Goal: Navigation & Orientation: Find specific page/section

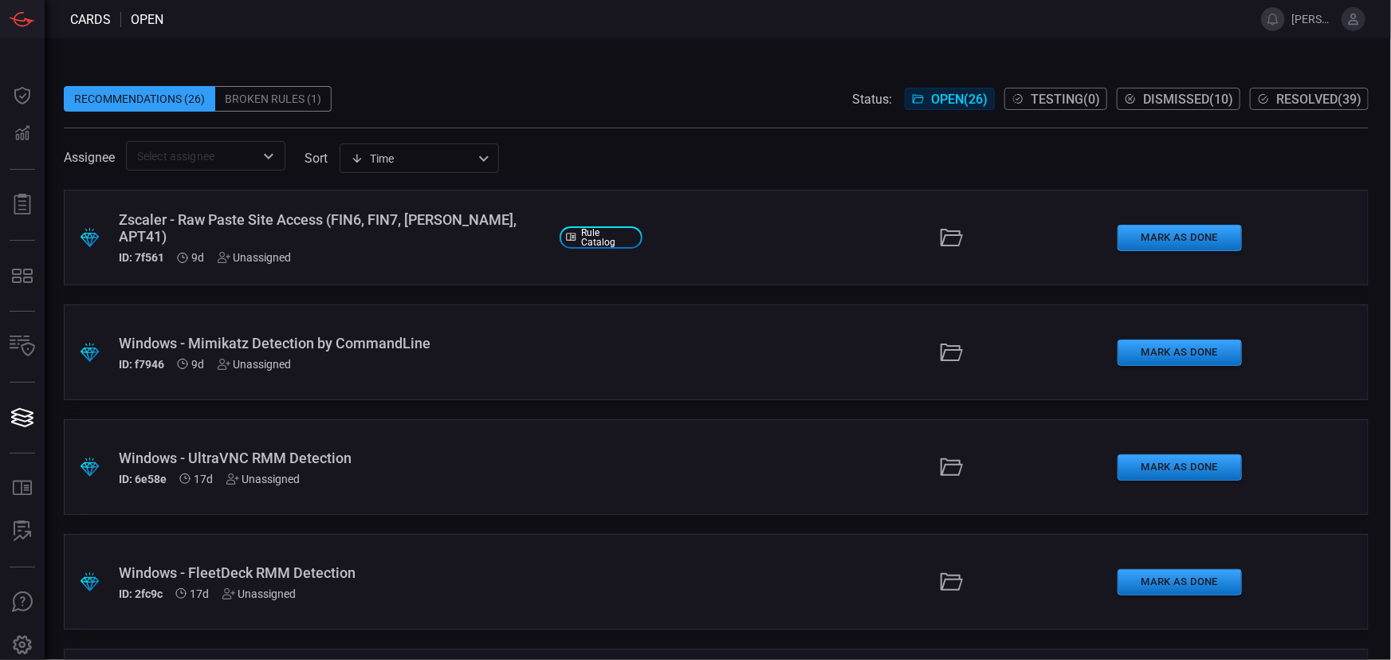
click at [171, 251] on div "ID: 7f561 9d Unassigned" at bounding box center [333, 257] width 428 height 13
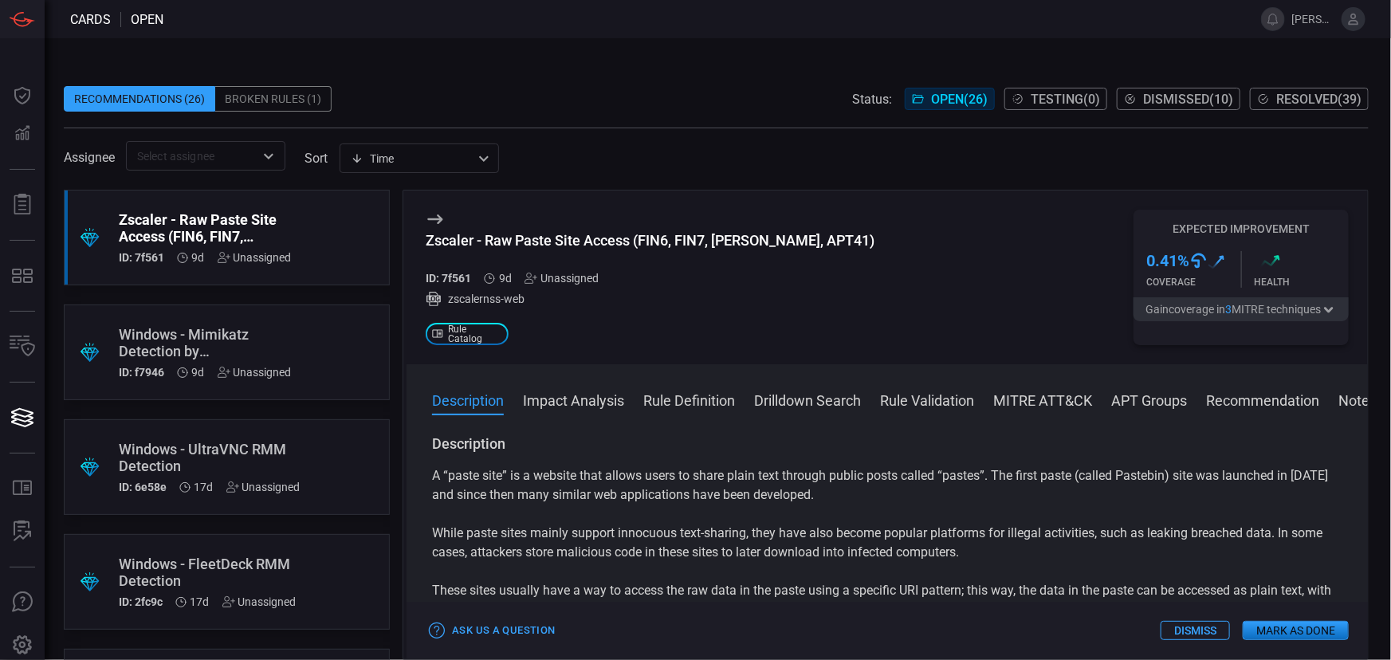
click at [278, 151] on icon "Open" at bounding box center [268, 156] width 19 height 19
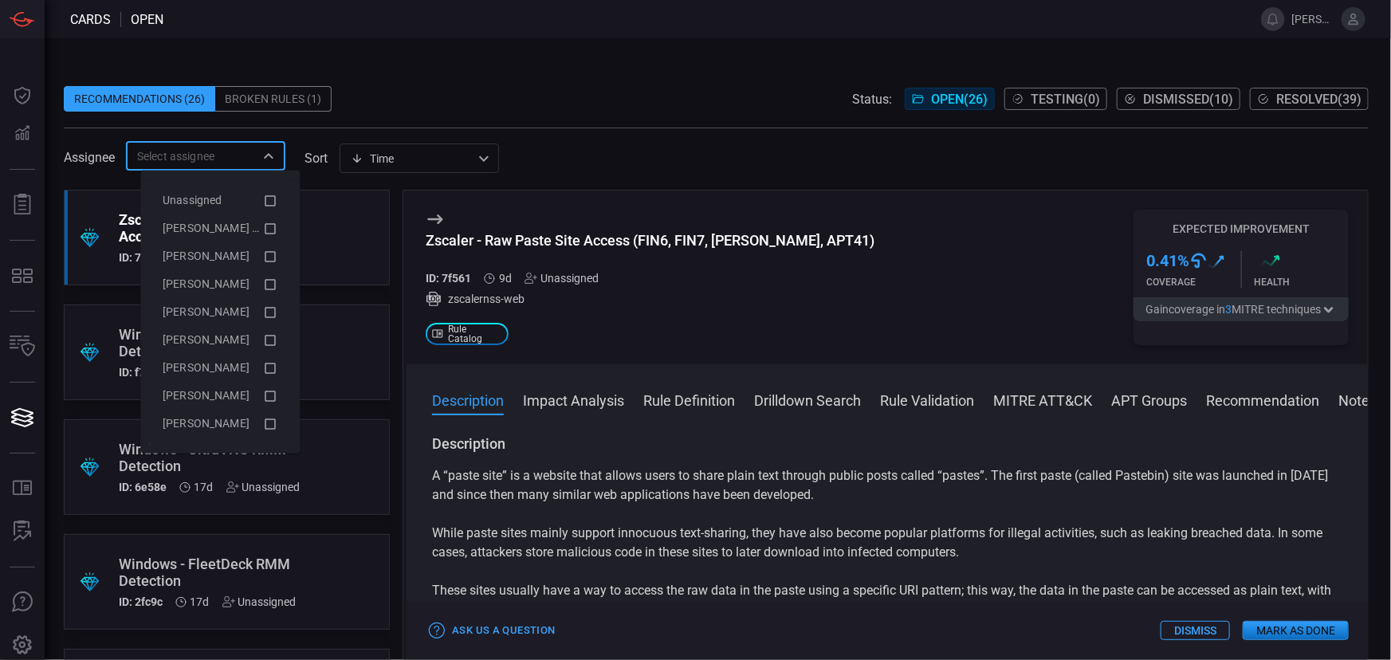
click at [414, 76] on span at bounding box center [716, 74] width 1305 height 24
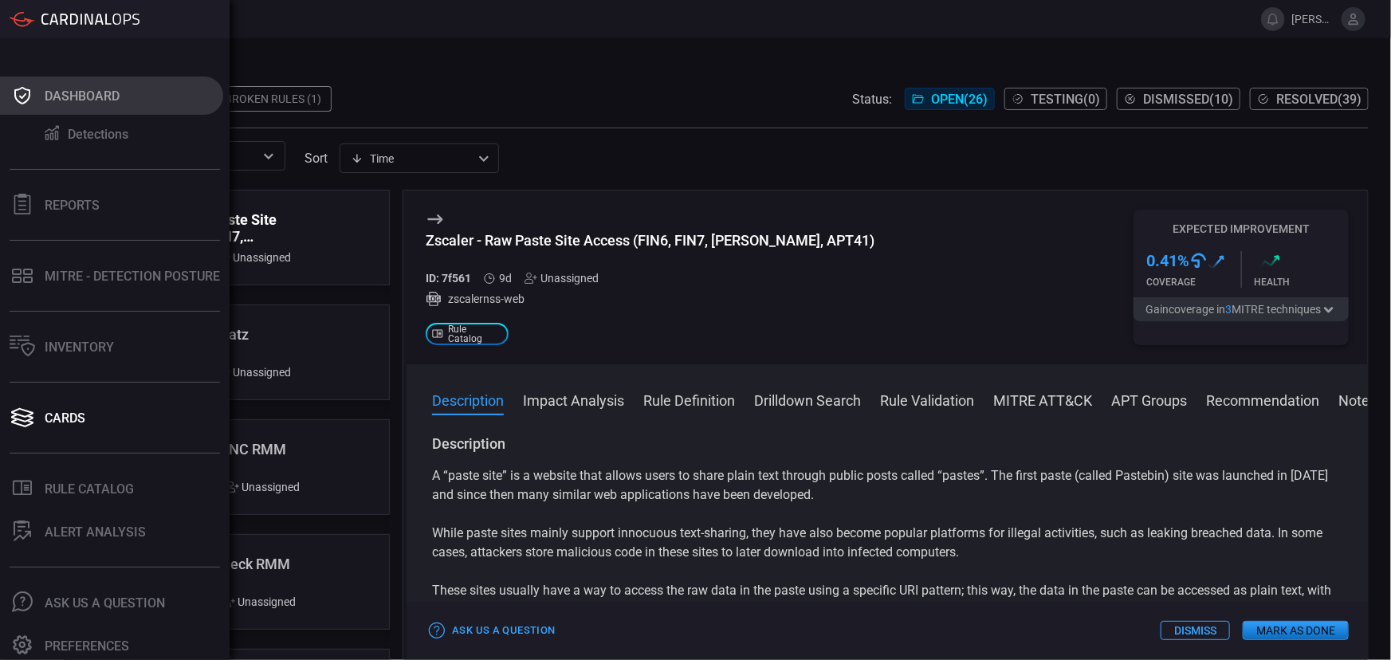
click at [63, 102] on div "Dashboard" at bounding box center [82, 95] width 75 height 15
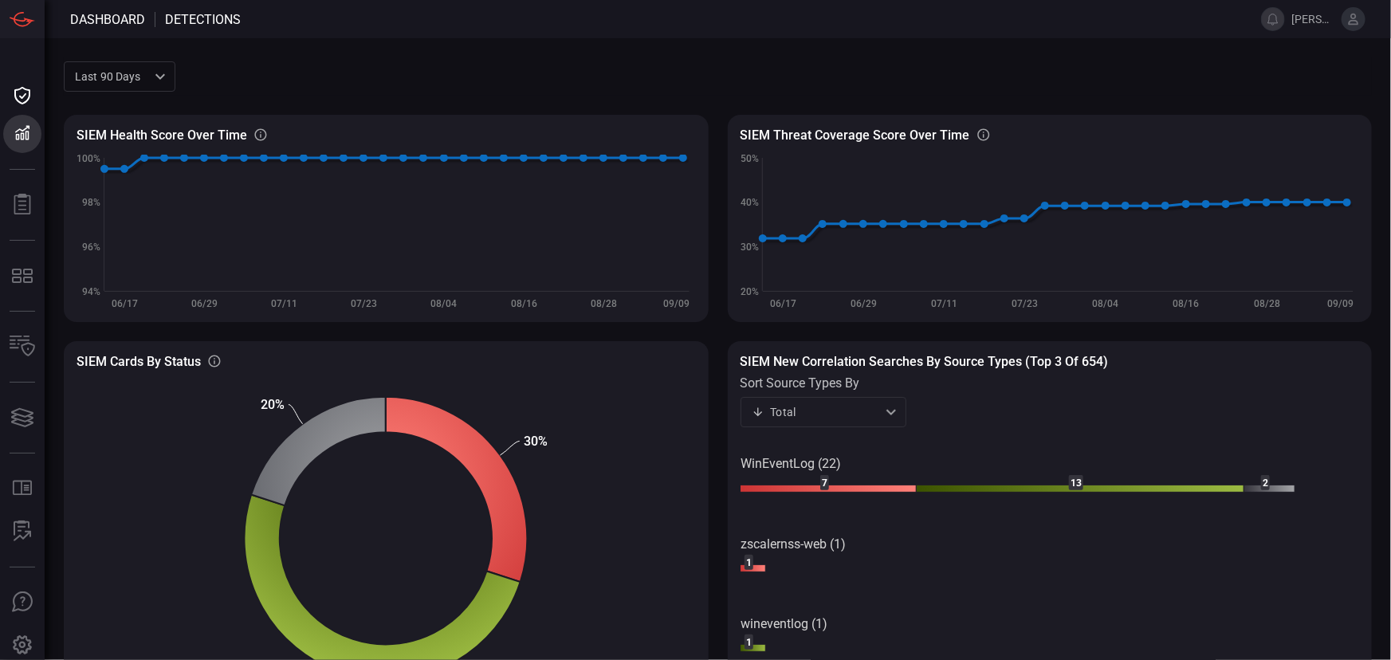
click at [135, 80] on div "Last 90 days quarter ​" at bounding box center [120, 75] width 112 height 29
click at [128, 113] on div "Last 30 days" at bounding box center [110, 111] width 66 height 17
type input "month"
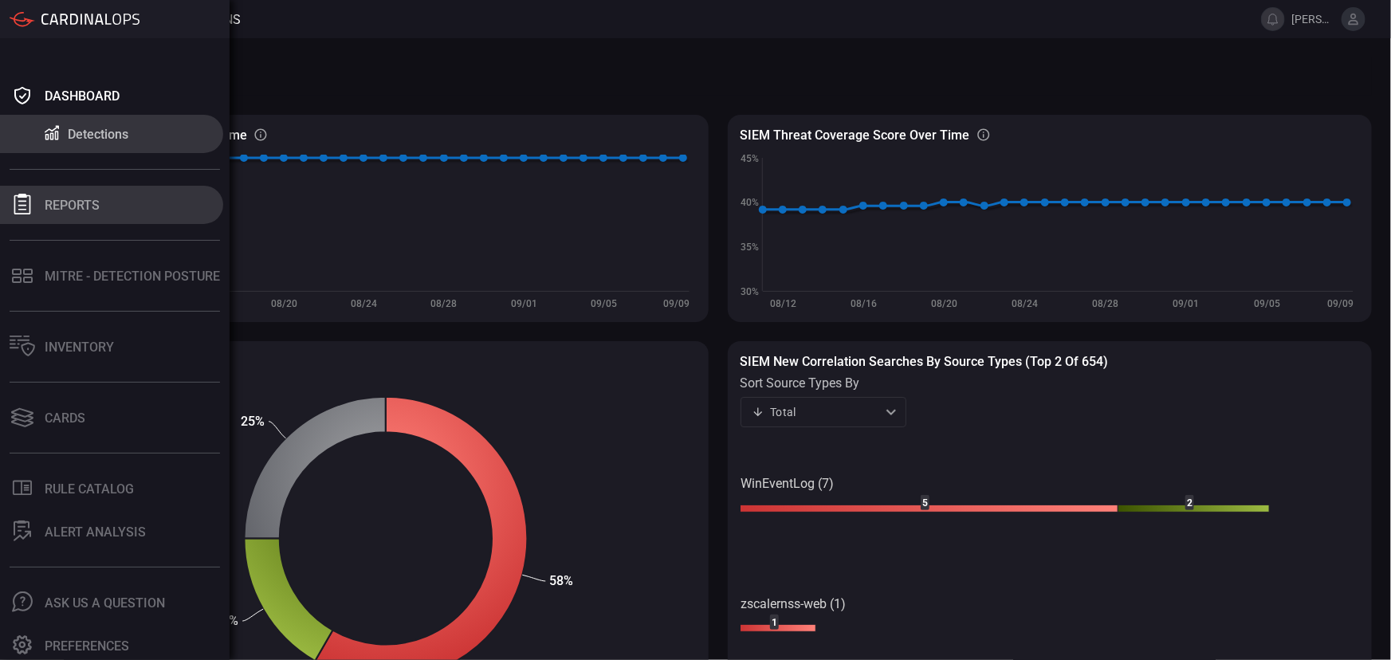
click at [77, 208] on div "Reports" at bounding box center [72, 205] width 55 height 15
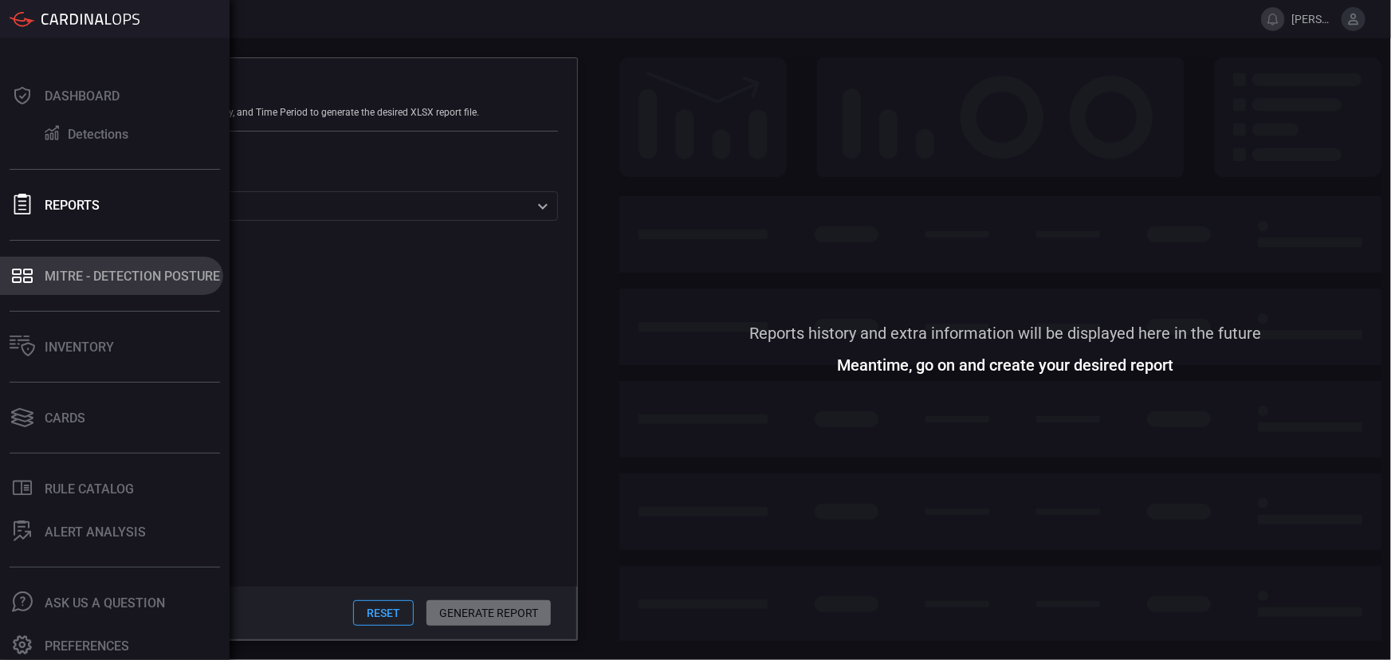
click at [61, 271] on div "MITRE - Detection Posture" at bounding box center [132, 276] width 175 height 15
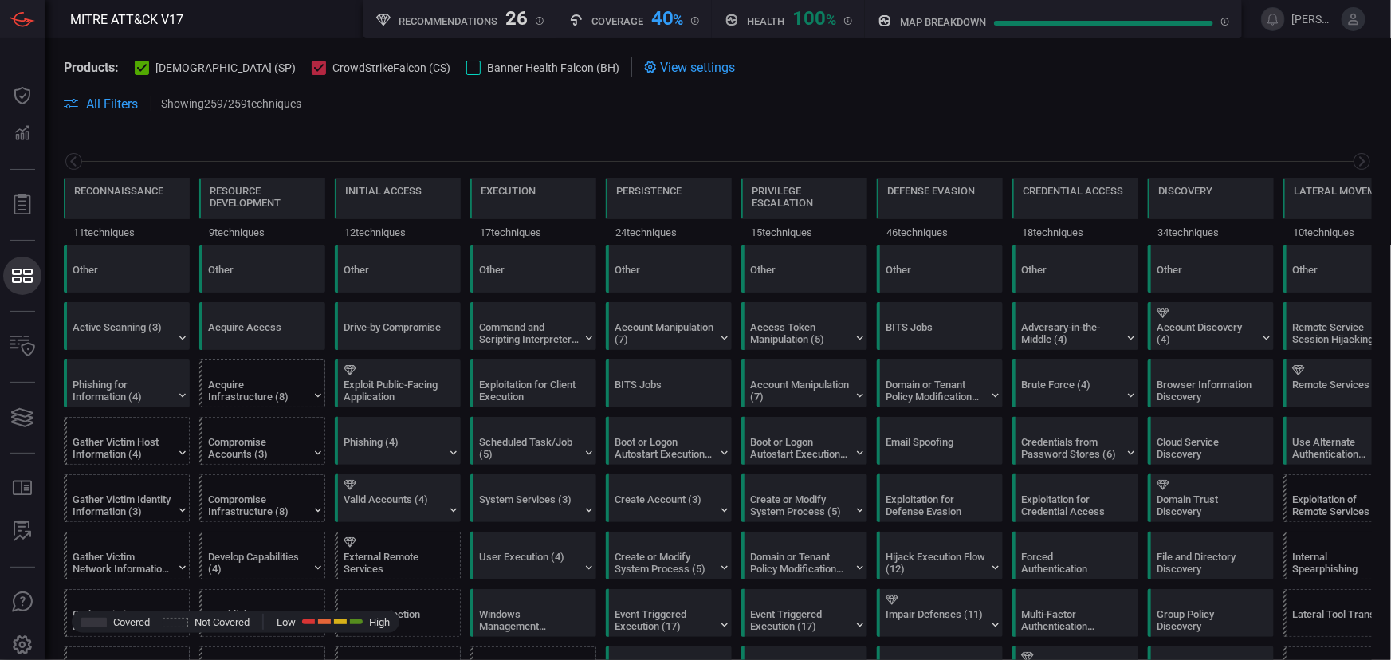
scroll to position [0, 208]
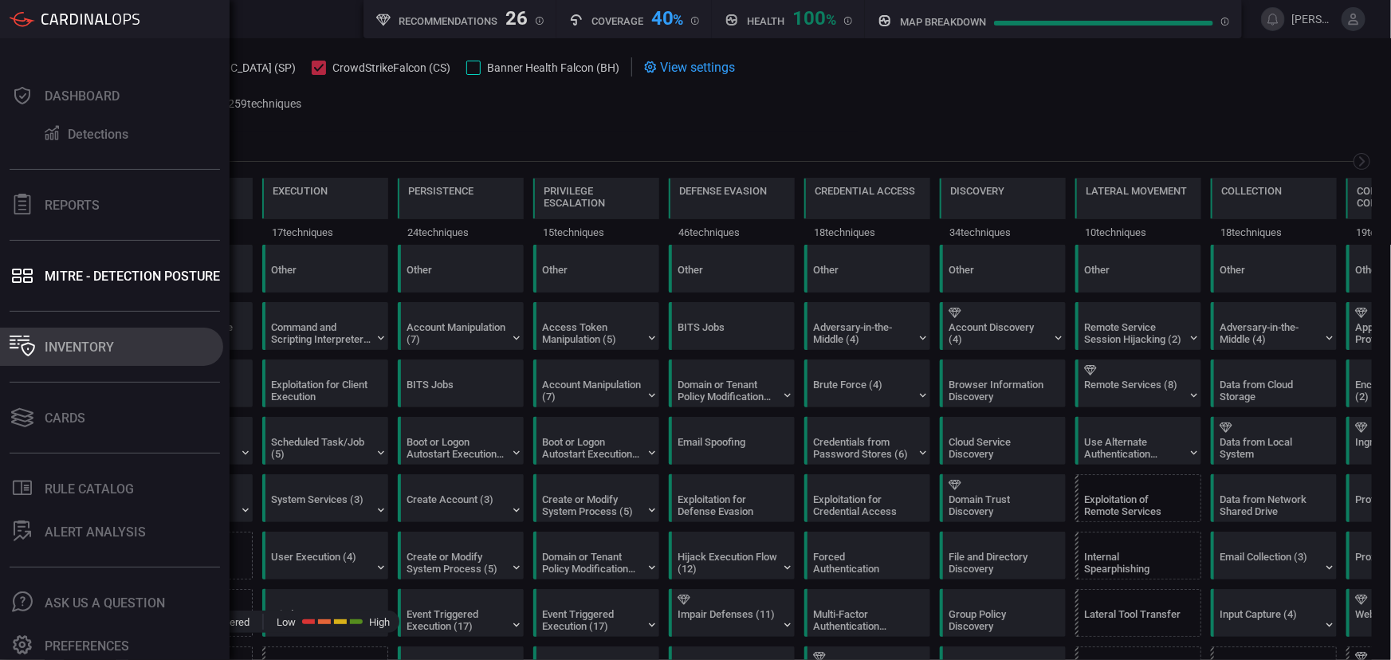
click at [69, 343] on div "Inventory" at bounding box center [79, 347] width 69 height 15
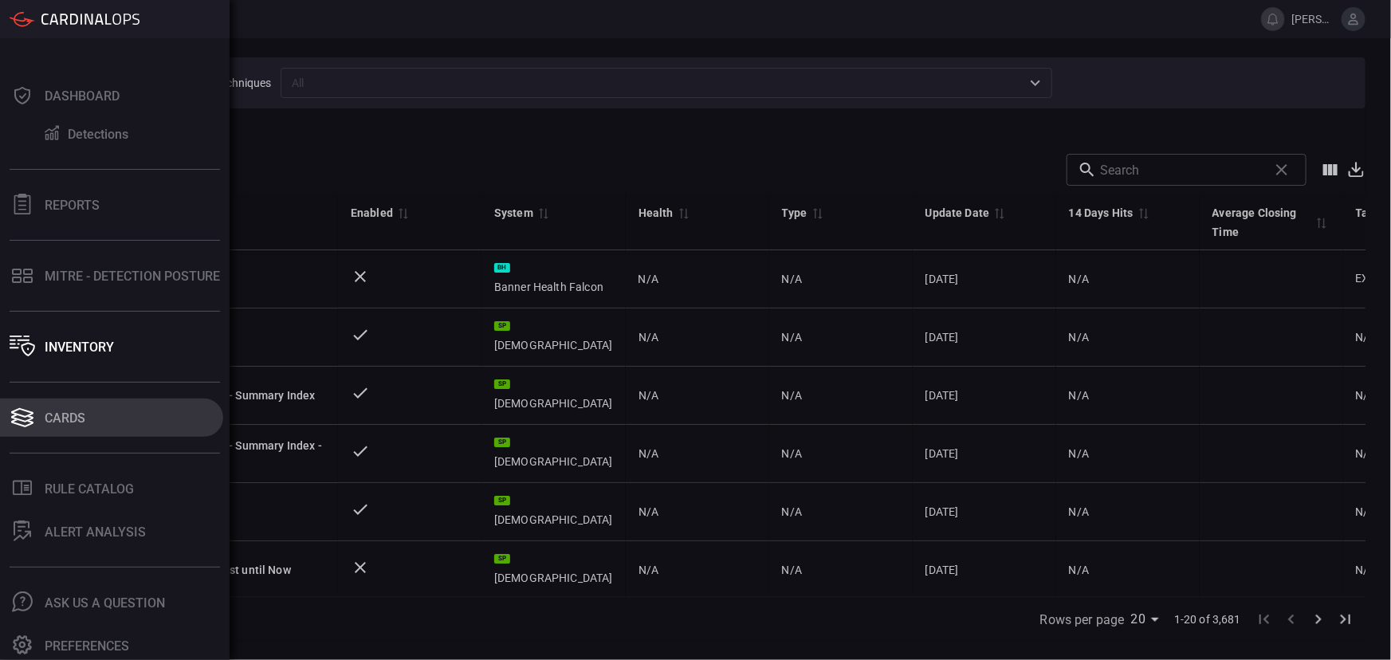
click at [61, 417] on div "Cards" at bounding box center [65, 417] width 41 height 15
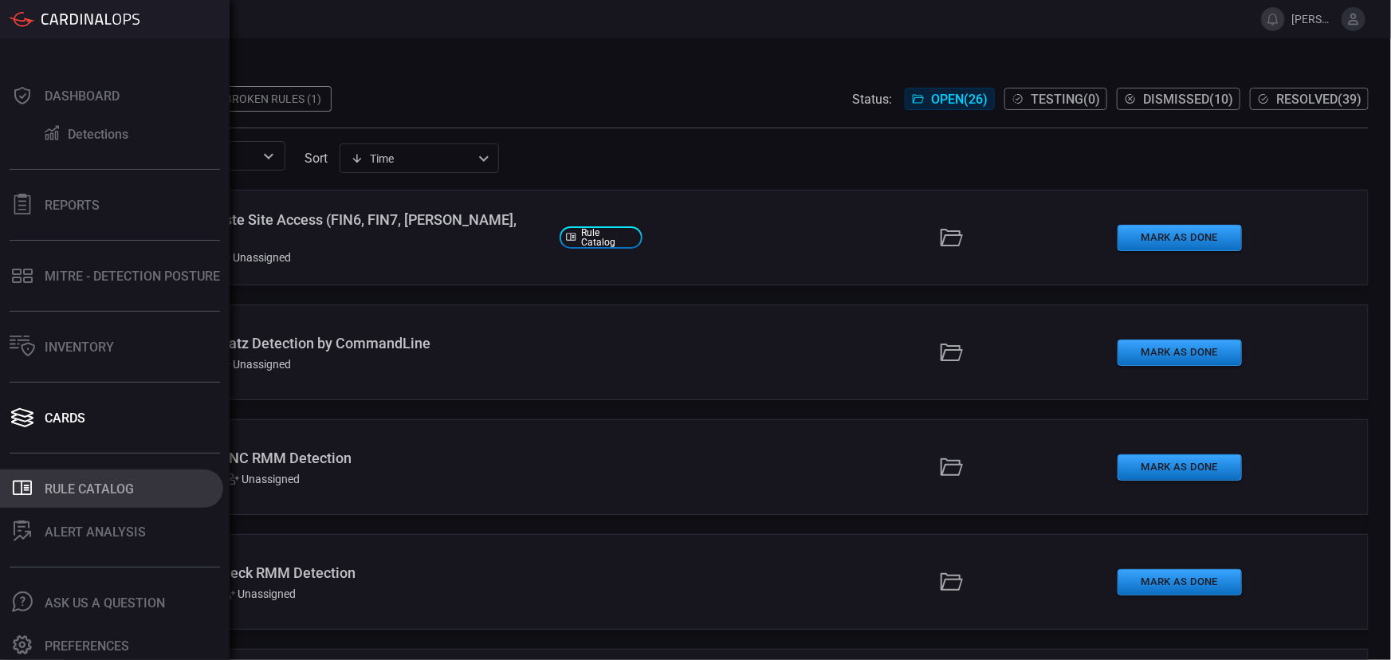
click at [71, 490] on div "Rule Catalog" at bounding box center [89, 488] width 89 height 15
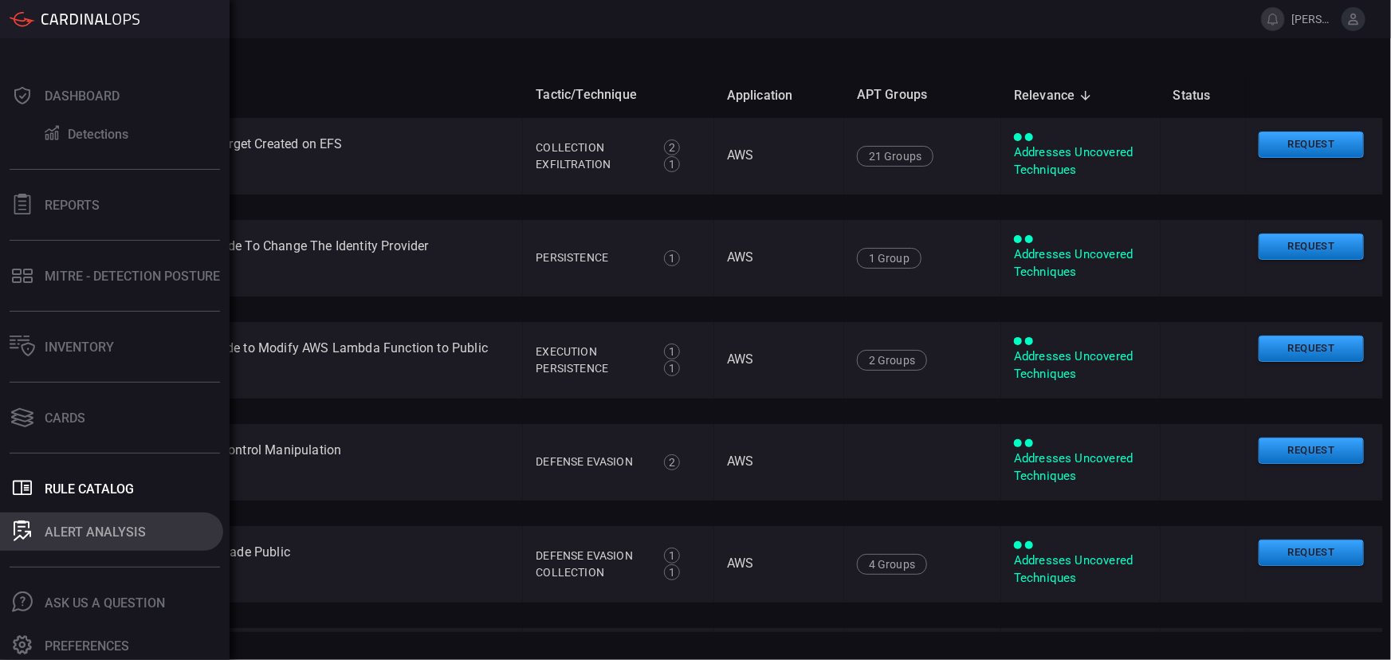
click at [78, 527] on div "ALERT ANALYSIS" at bounding box center [95, 531] width 101 height 15
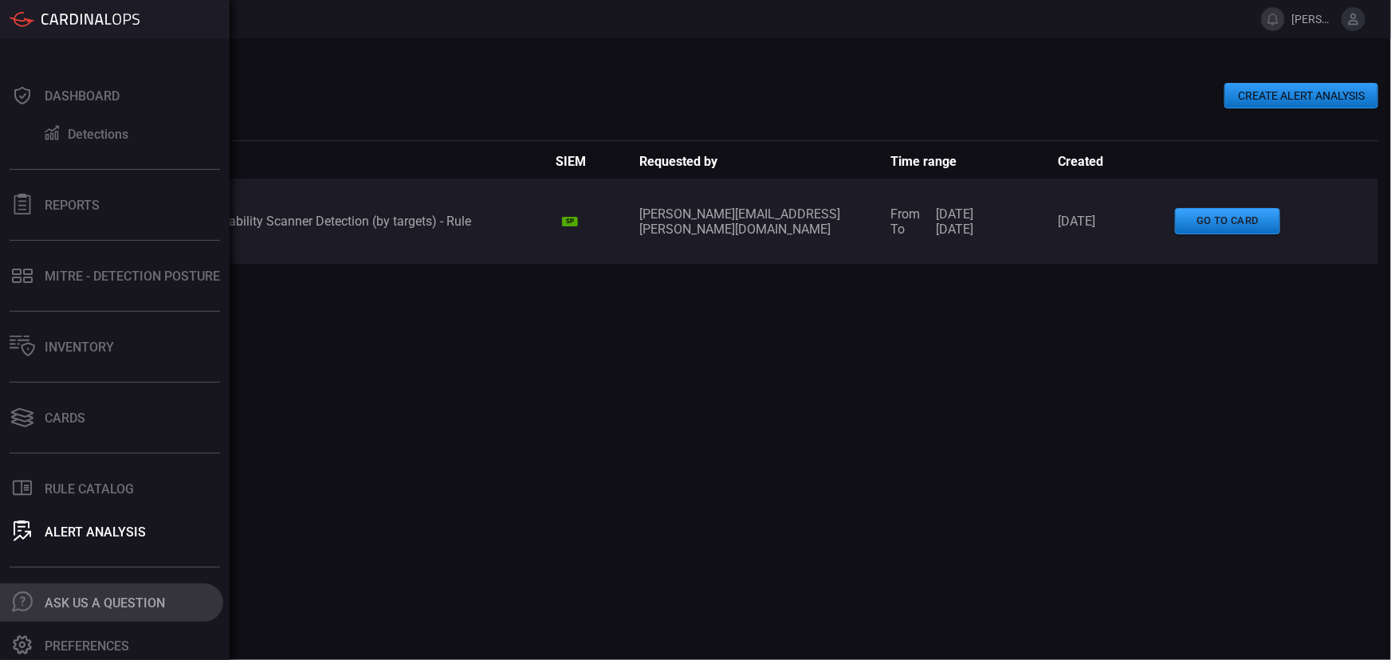
scroll to position [4, 0]
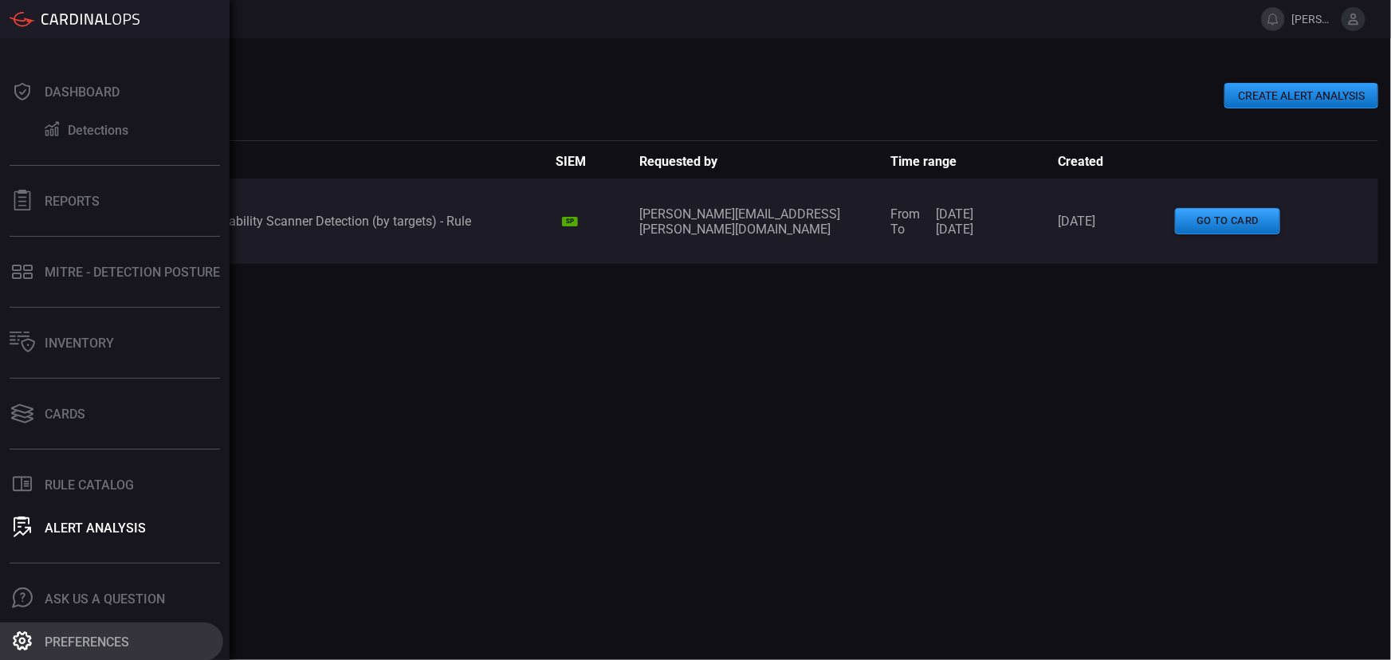
click at [78, 636] on div "Preferences" at bounding box center [87, 641] width 84 height 15
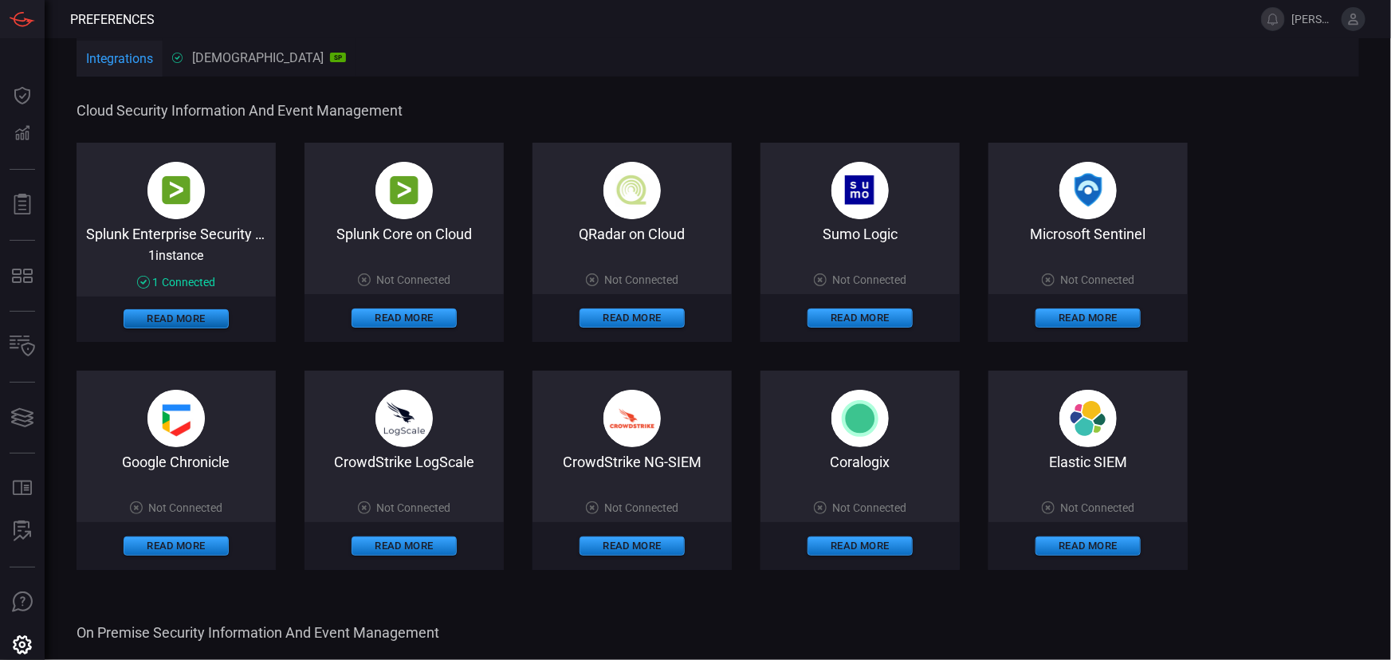
click at [162, 317] on button "Read More" at bounding box center [176, 318] width 105 height 19
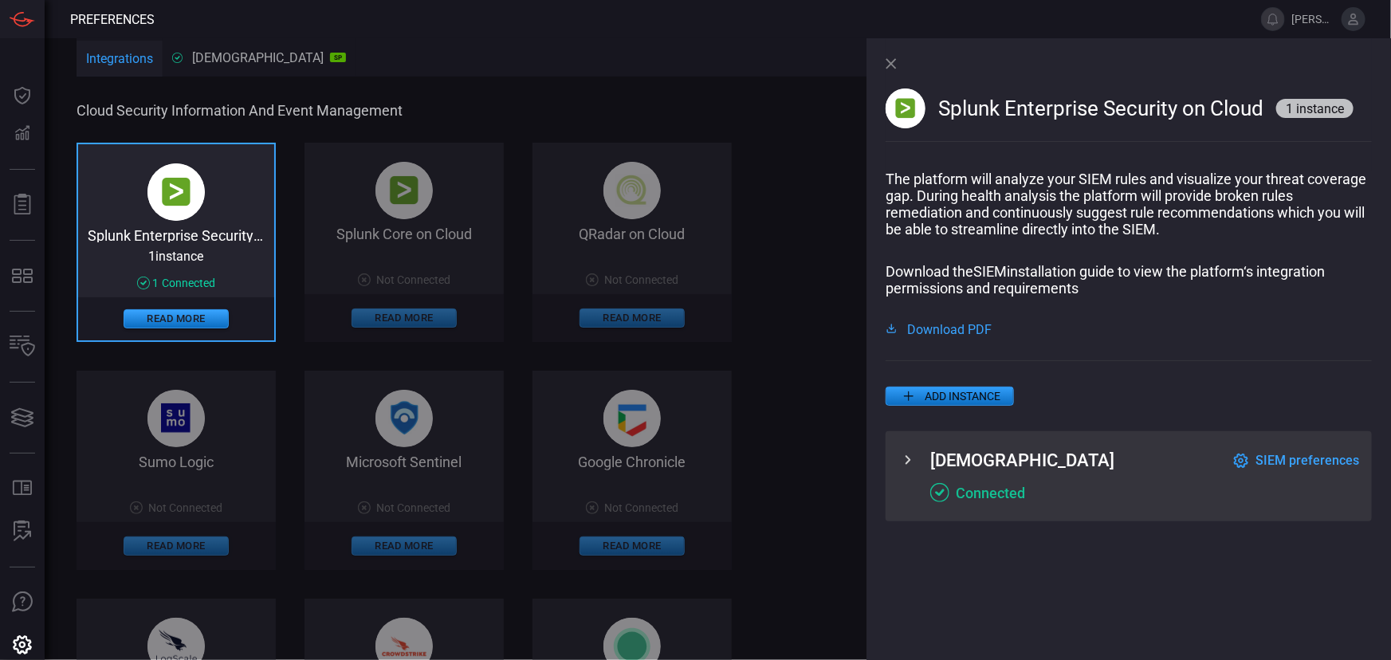
click at [892, 63] on icon at bounding box center [890, 63] width 11 height 11
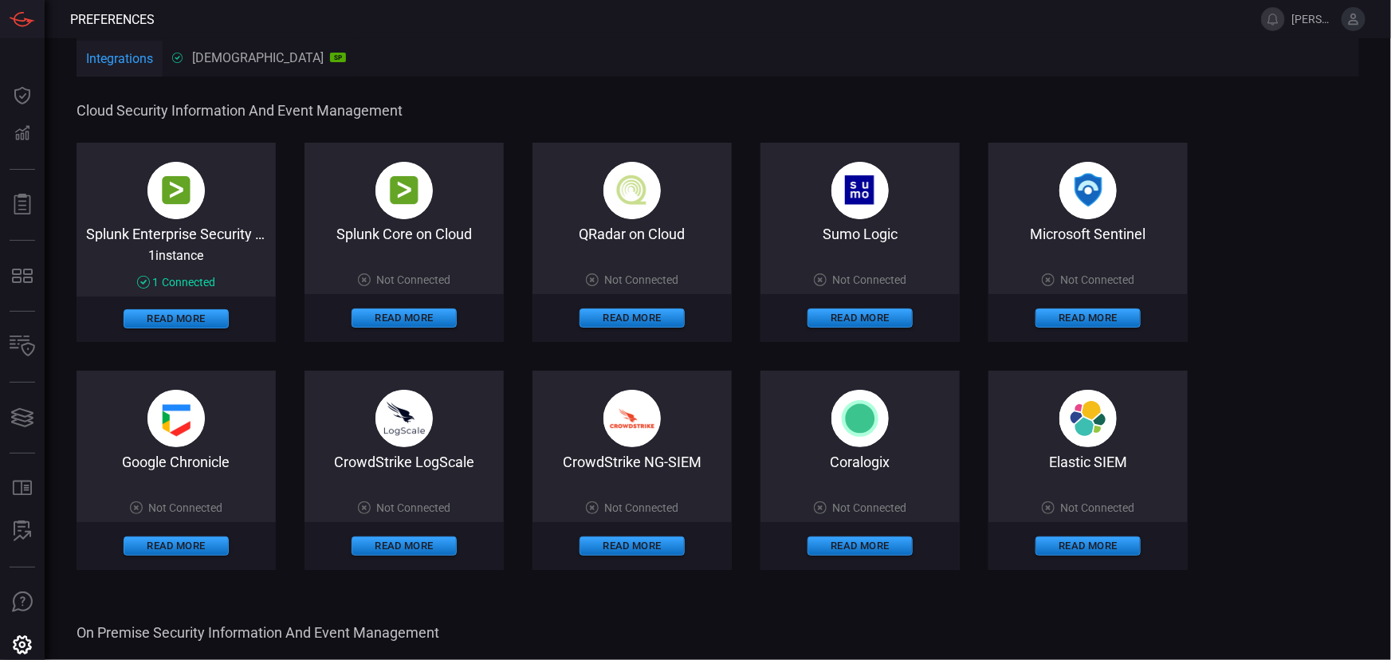
click at [1081, 277] on span "Not Connected" at bounding box center [1098, 279] width 74 height 13
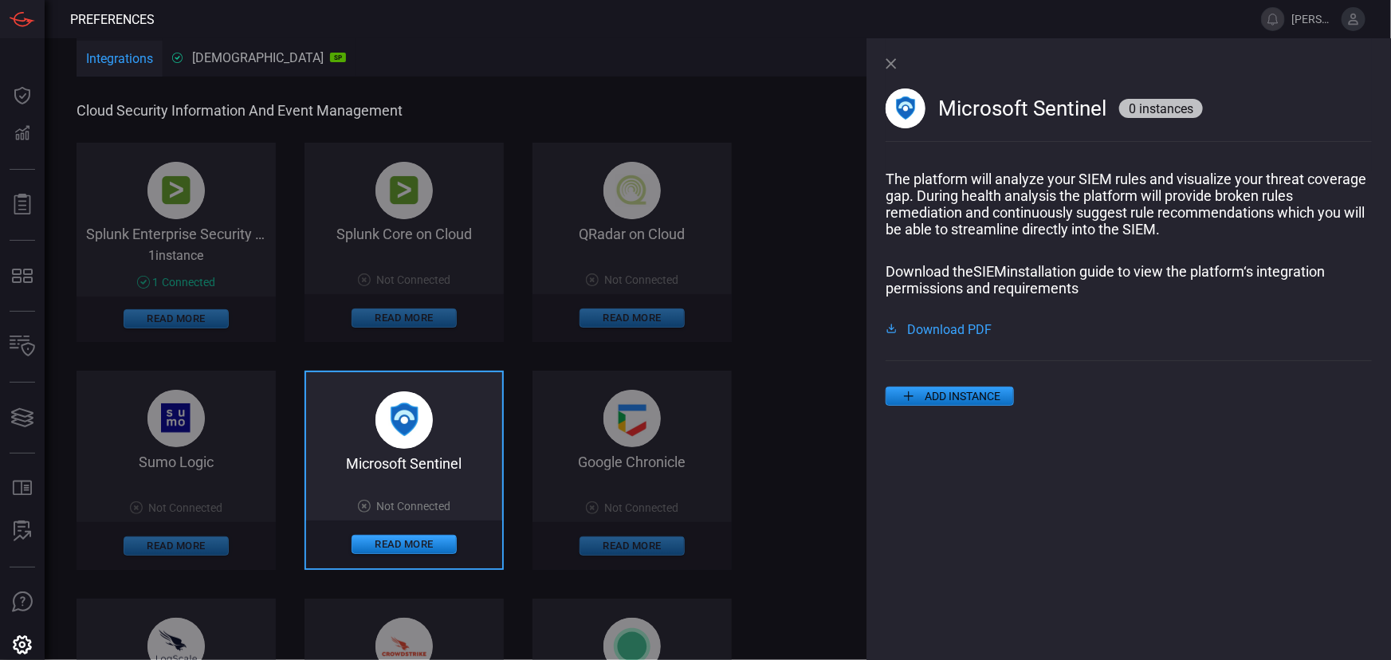
click at [972, 335] on span "Download PDF" at bounding box center [949, 328] width 84 height 13
